Goal: Book appointment/travel/reservation

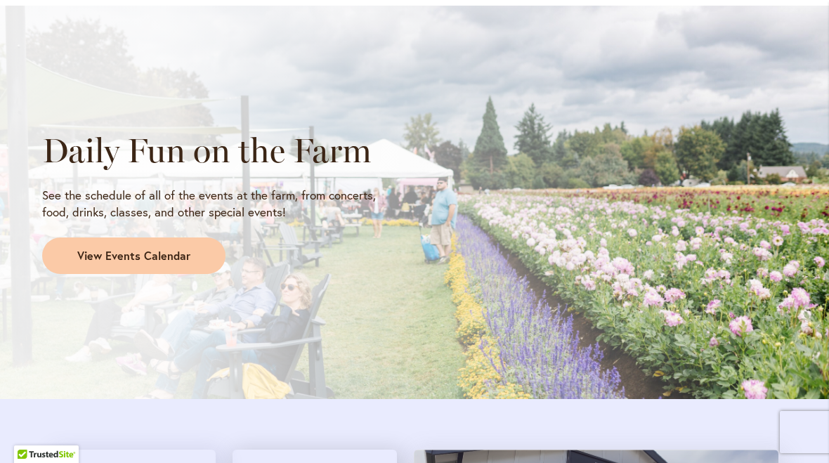
scroll to position [1167, 0]
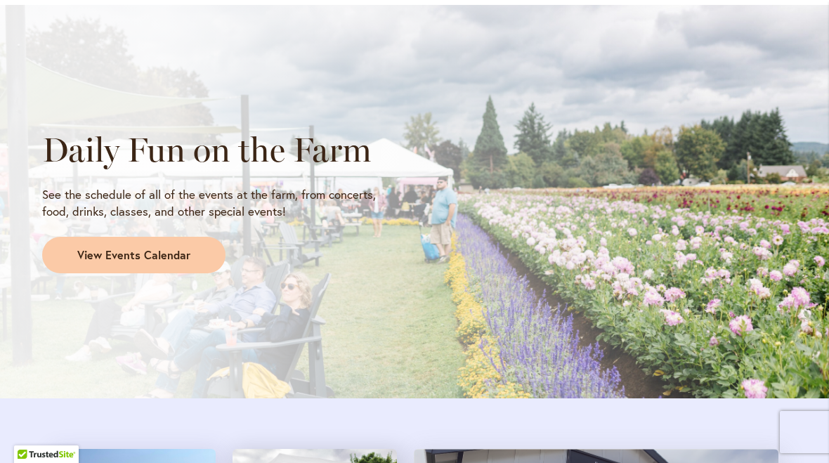
click at [91, 251] on span "View Events Calendar" at bounding box center [133, 255] width 113 height 16
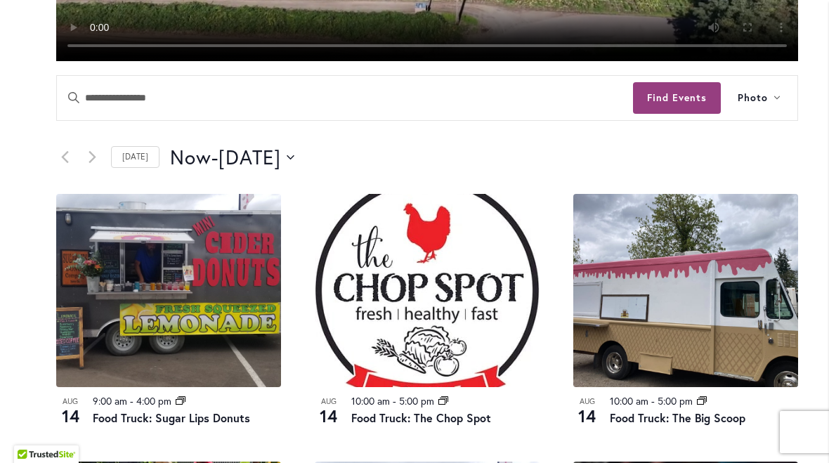
scroll to position [538, 0]
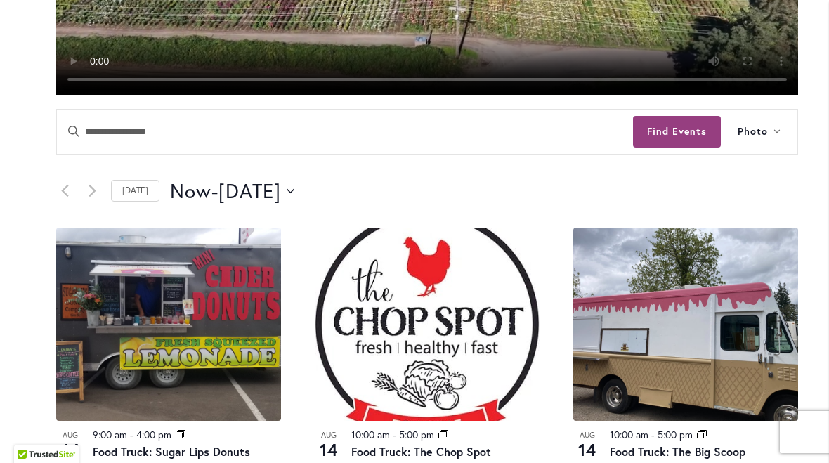
click at [90, 187] on icon "Next Events" at bounding box center [91, 191] width 7 height 12
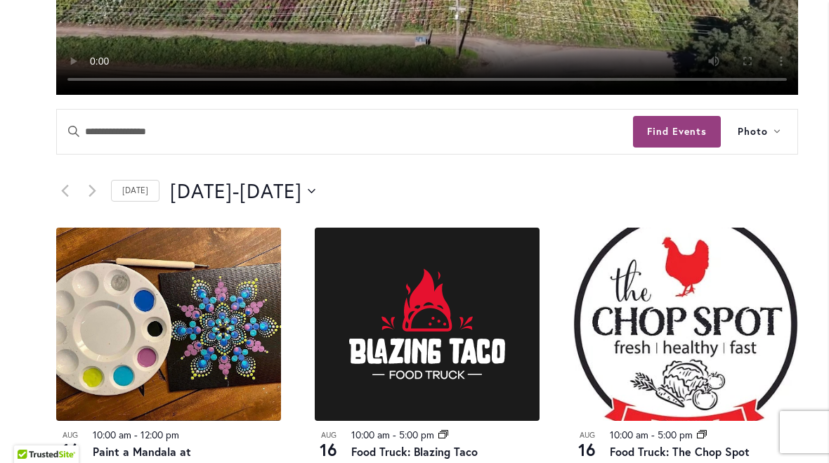
click at [315, 195] on button "8/16/2025 August 16 - 8/17/2025 August 17" at bounding box center [242, 191] width 145 height 28
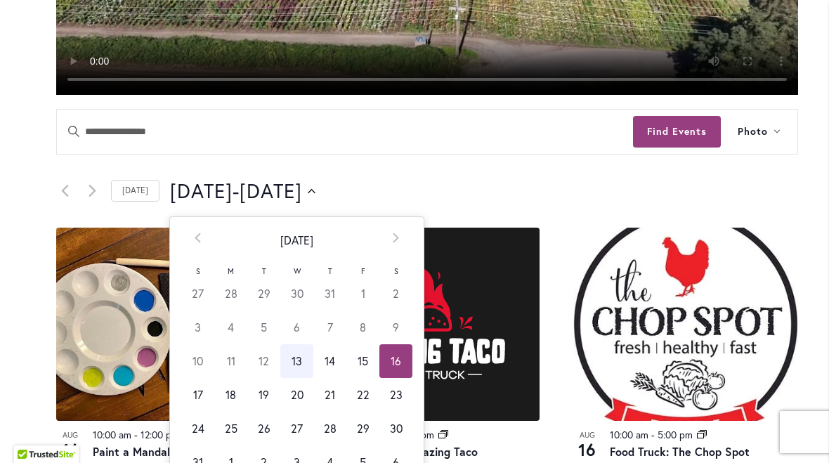
click at [395, 243] on th "Next" at bounding box center [395, 240] width 33 height 46
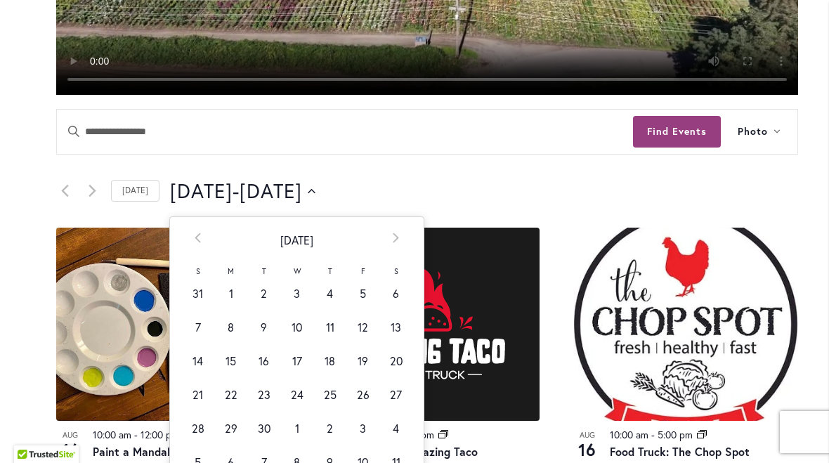
click at [268, 323] on td "9" at bounding box center [263, 327] width 33 height 34
type input "********"
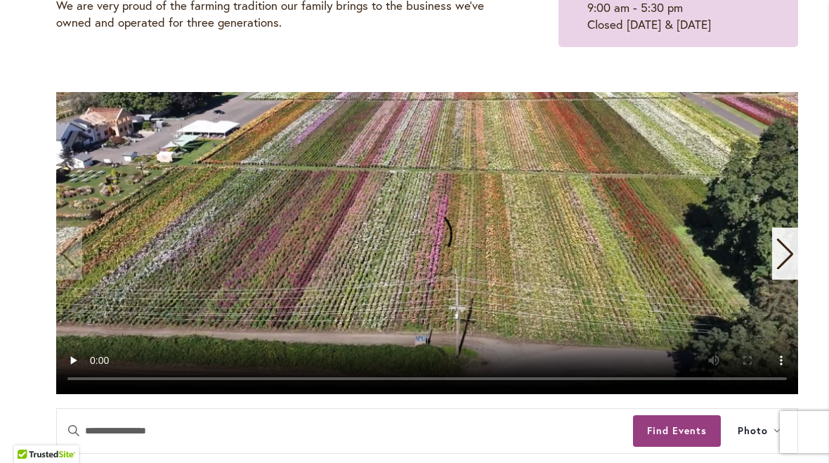
scroll to position [251, 0]
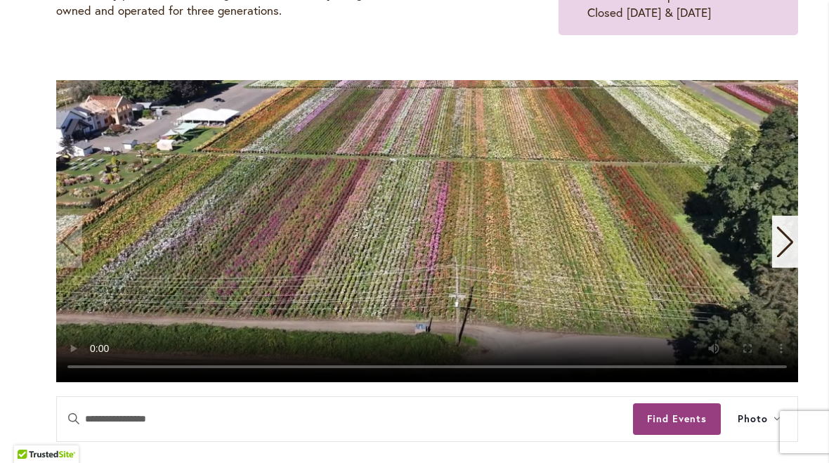
click at [438, 230] on video "1 / 11" at bounding box center [427, 231] width 742 height 302
click at [772, 249] on div "Next slide" at bounding box center [785, 242] width 26 height 52
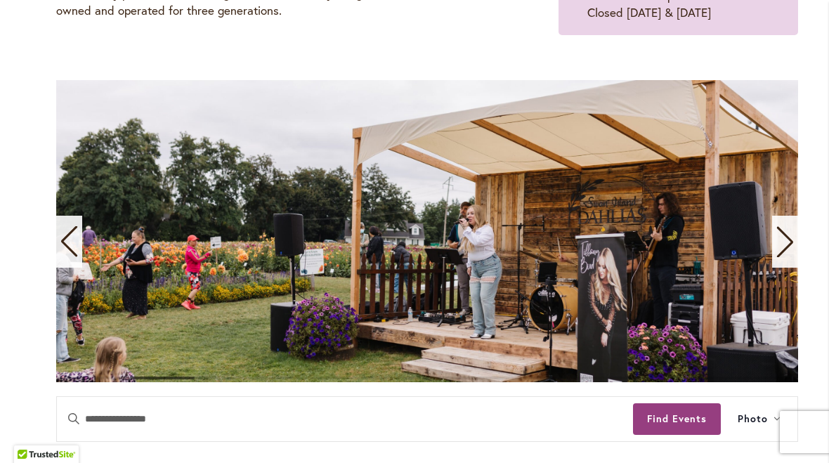
click at [783, 248] on icon "Next slide" at bounding box center [784, 241] width 19 height 31
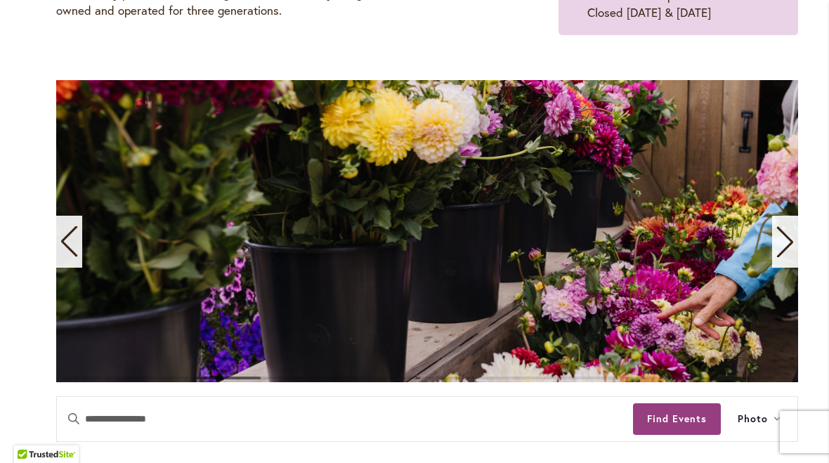
click at [788, 249] on icon "Next slide" at bounding box center [784, 241] width 19 height 31
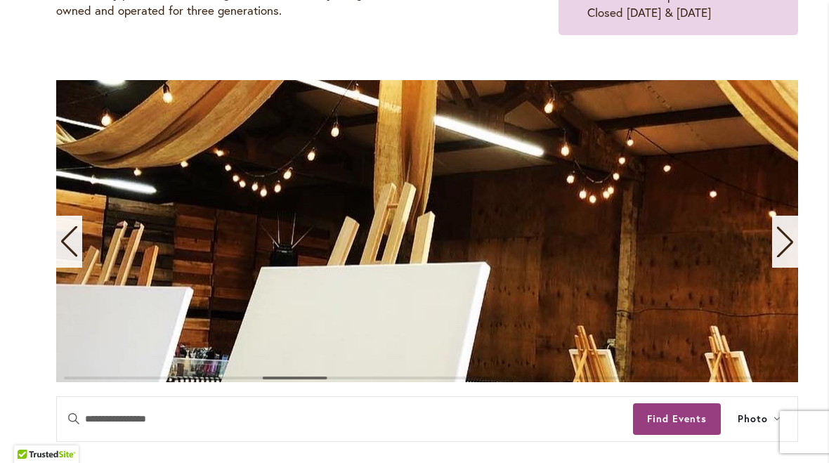
click at [783, 250] on icon "Next slide" at bounding box center [785, 242] width 16 height 31
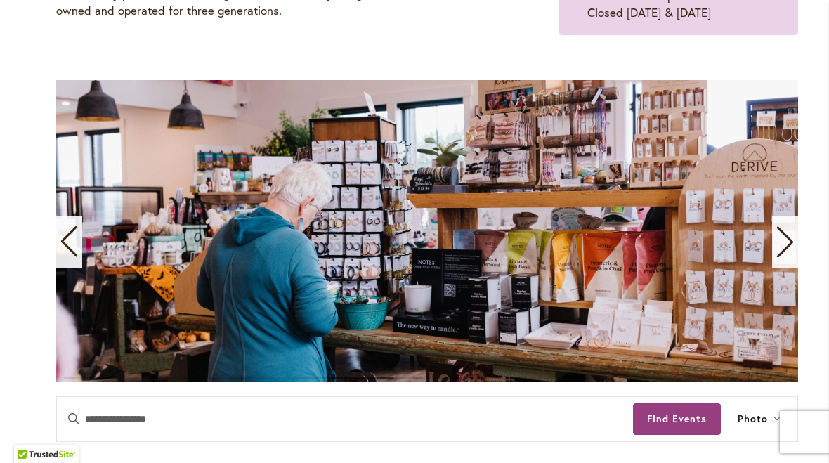
click at [790, 251] on icon "Next slide" at bounding box center [784, 241] width 19 height 31
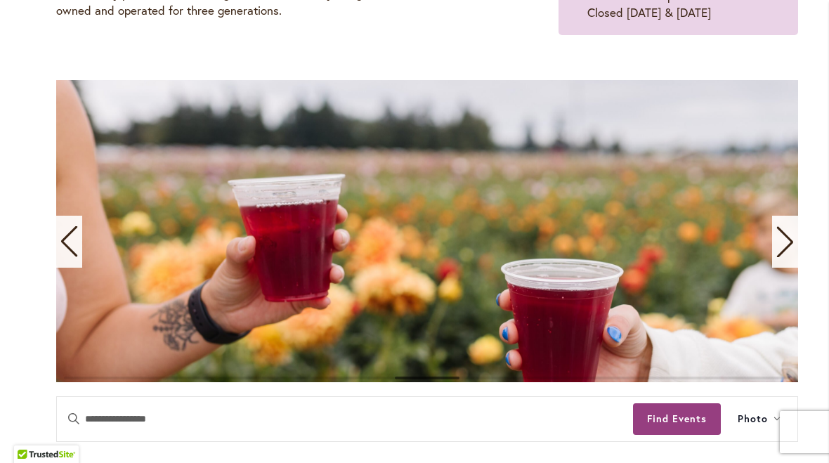
click at [783, 254] on icon "Next slide" at bounding box center [784, 241] width 19 height 31
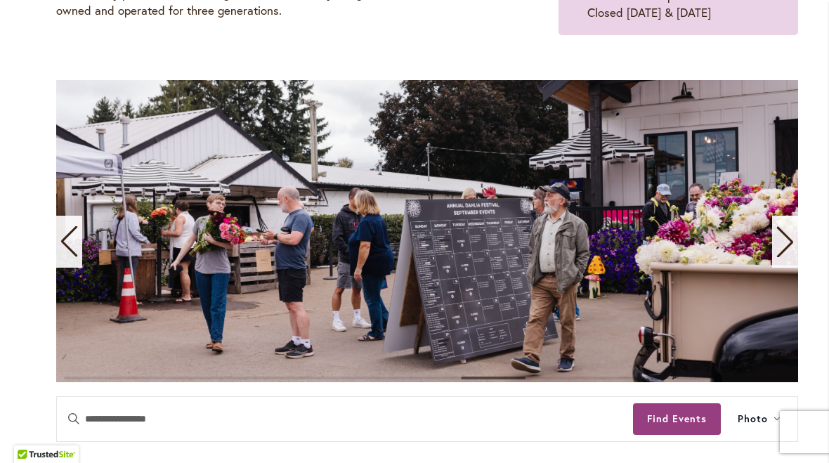
click at [786, 251] on icon "Next slide" at bounding box center [784, 241] width 19 height 31
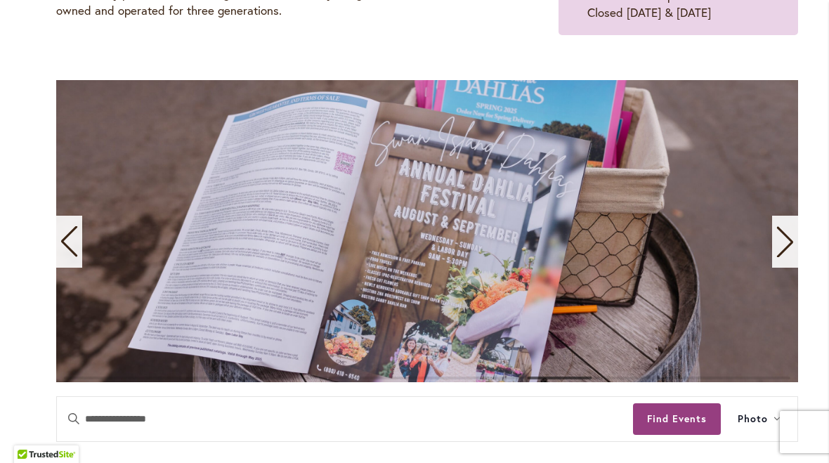
click at [787, 251] on icon "Next slide" at bounding box center [784, 241] width 19 height 31
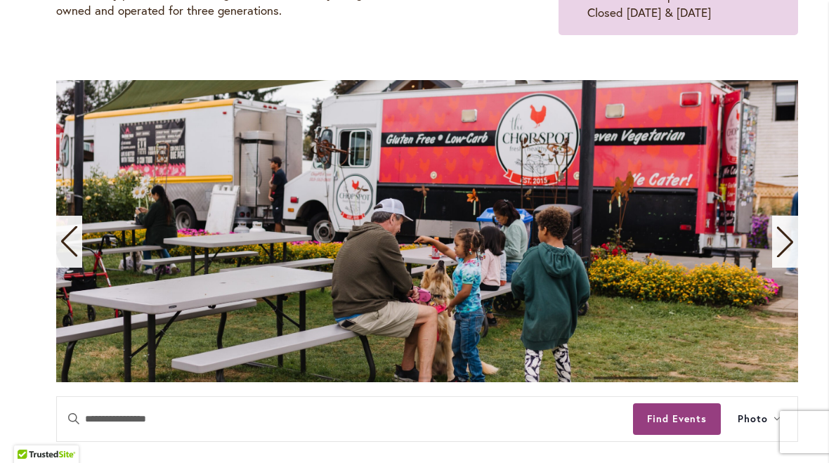
click at [789, 249] on icon "Next slide" at bounding box center [784, 241] width 19 height 31
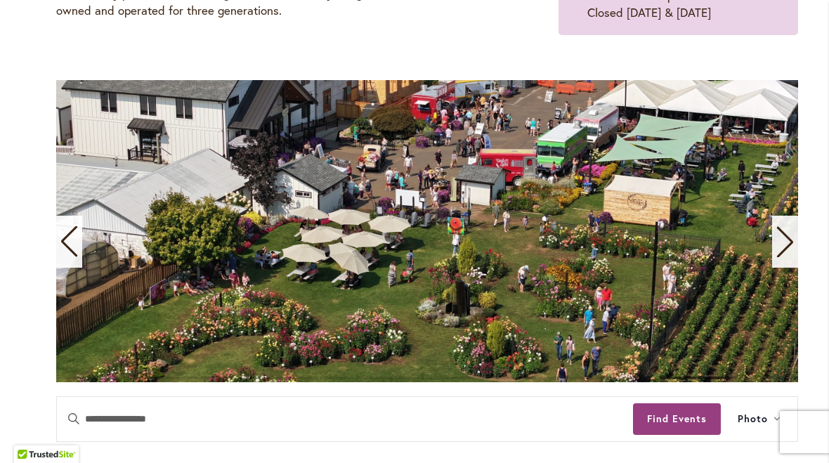
click at [788, 246] on icon "Next slide" at bounding box center [785, 242] width 16 height 31
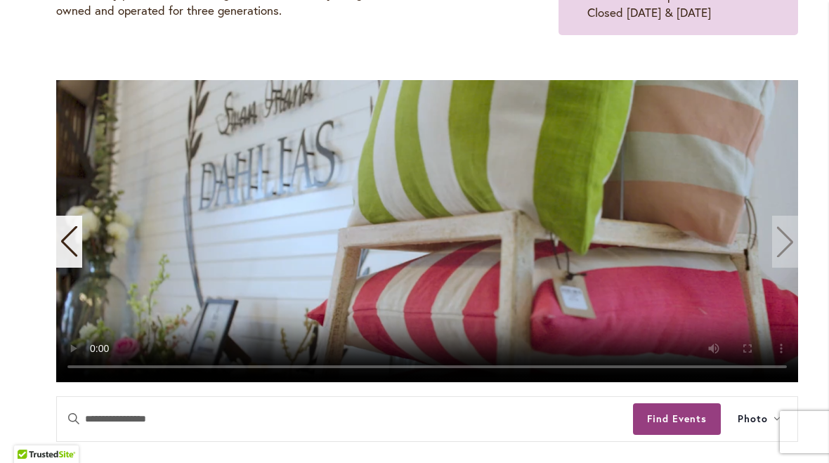
click at [790, 247] on video "11 / 11" at bounding box center [427, 231] width 742 height 302
click at [785, 243] on video "11 / 11" at bounding box center [427, 231] width 742 height 302
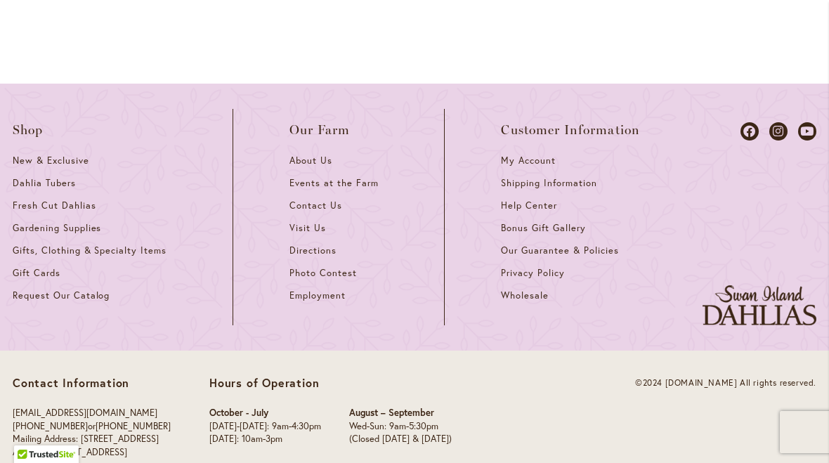
scroll to position [2140, 0]
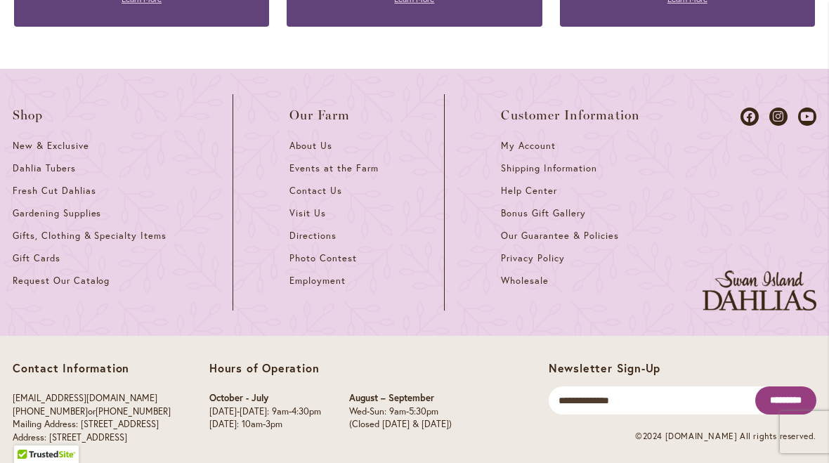
scroll to position [3960, 0]
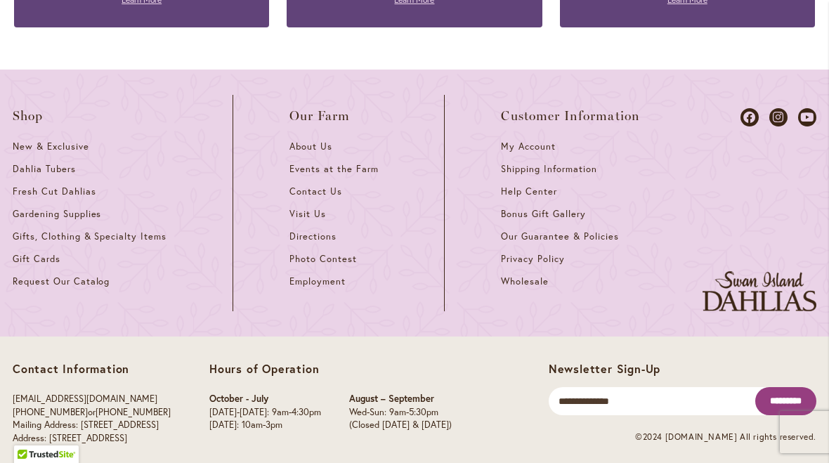
click at [309, 208] on span "Visit Us" at bounding box center [307, 214] width 37 height 12
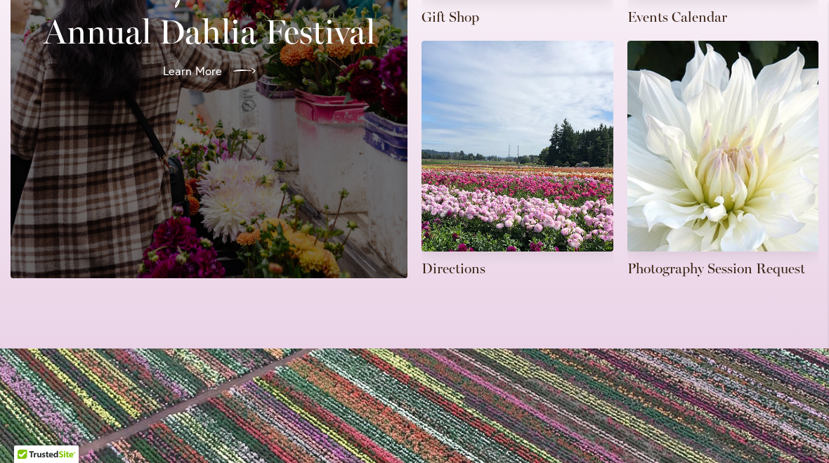
scroll to position [573, 0]
